Goal: Check status: Check status

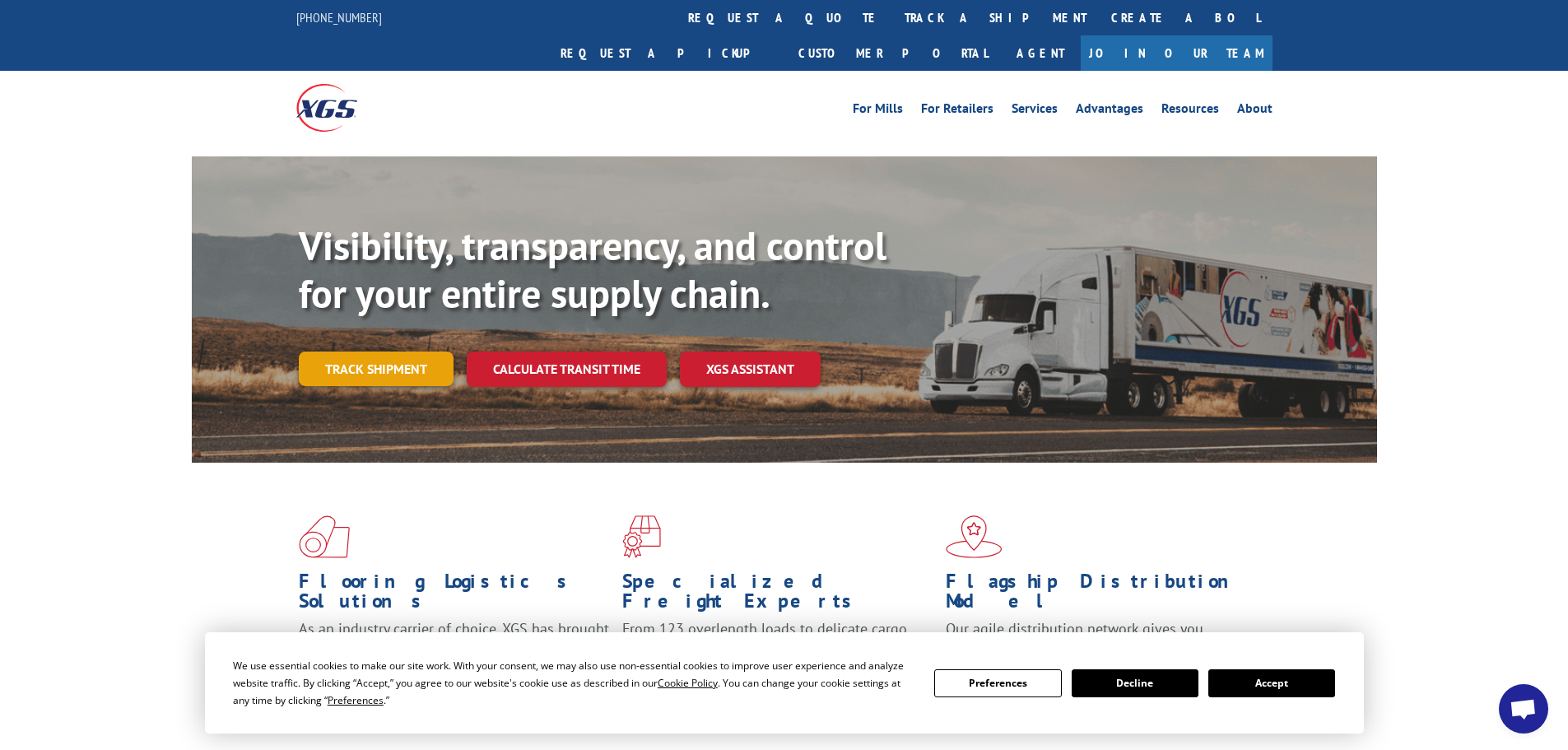
click at [421, 352] on link "Track shipment" at bounding box center [376, 369] width 155 height 34
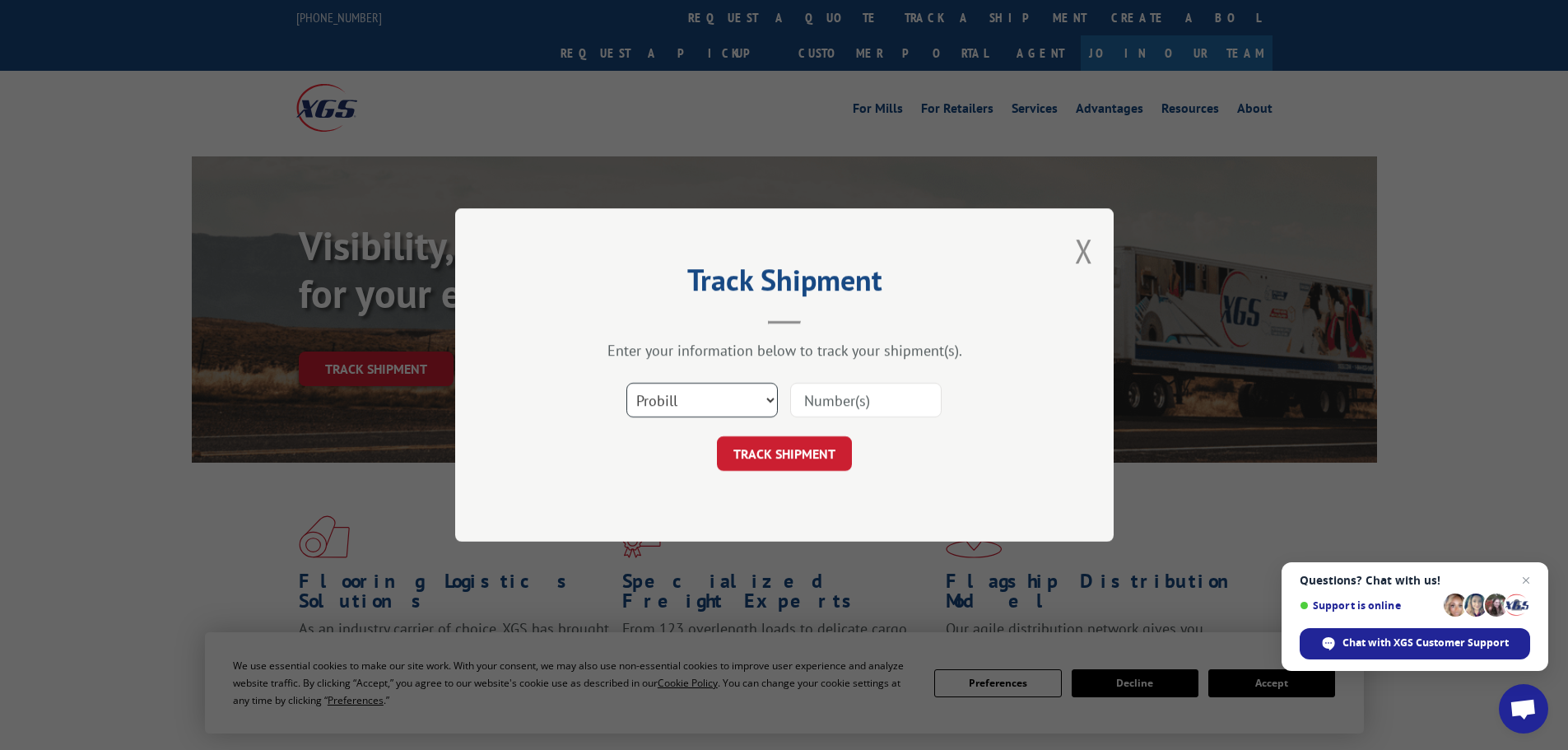
click at [743, 403] on select "Select category... Probill BOL PO" at bounding box center [702, 400] width 151 height 34
select select "bol"
click at [627, 383] on select "Select category... Probill BOL PO" at bounding box center [702, 400] width 151 height 34
click at [836, 398] on input at bounding box center [866, 400] width 151 height 34
paste input "07282624061861588"
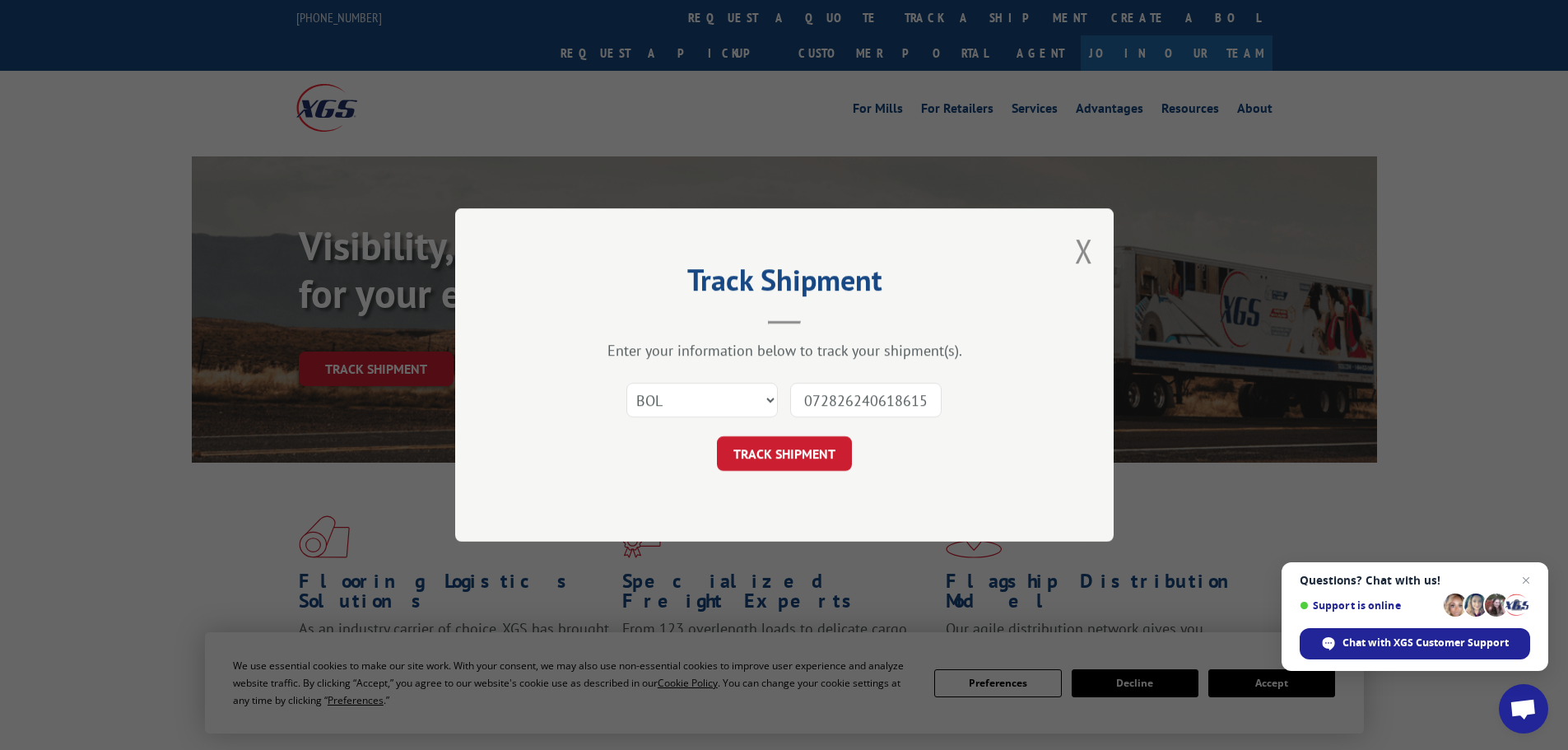
scroll to position [0, 13]
type input "07282624061861588"
click at [822, 454] on button "TRACK SHIPMENT" at bounding box center [784, 454] width 135 height 34
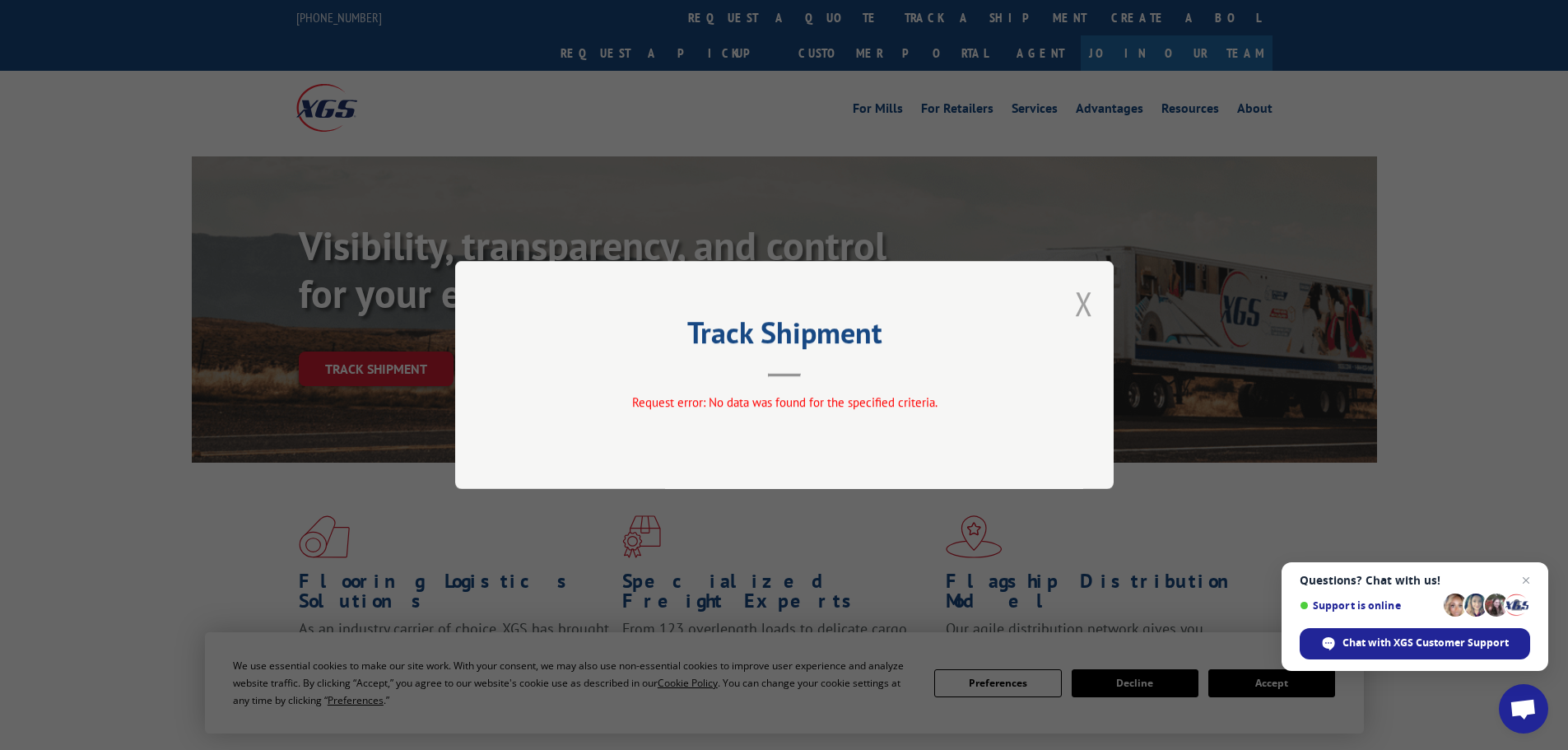
click at [1082, 291] on button "Close modal" at bounding box center [1084, 303] width 18 height 44
